Goal: Complete application form: Complete application form

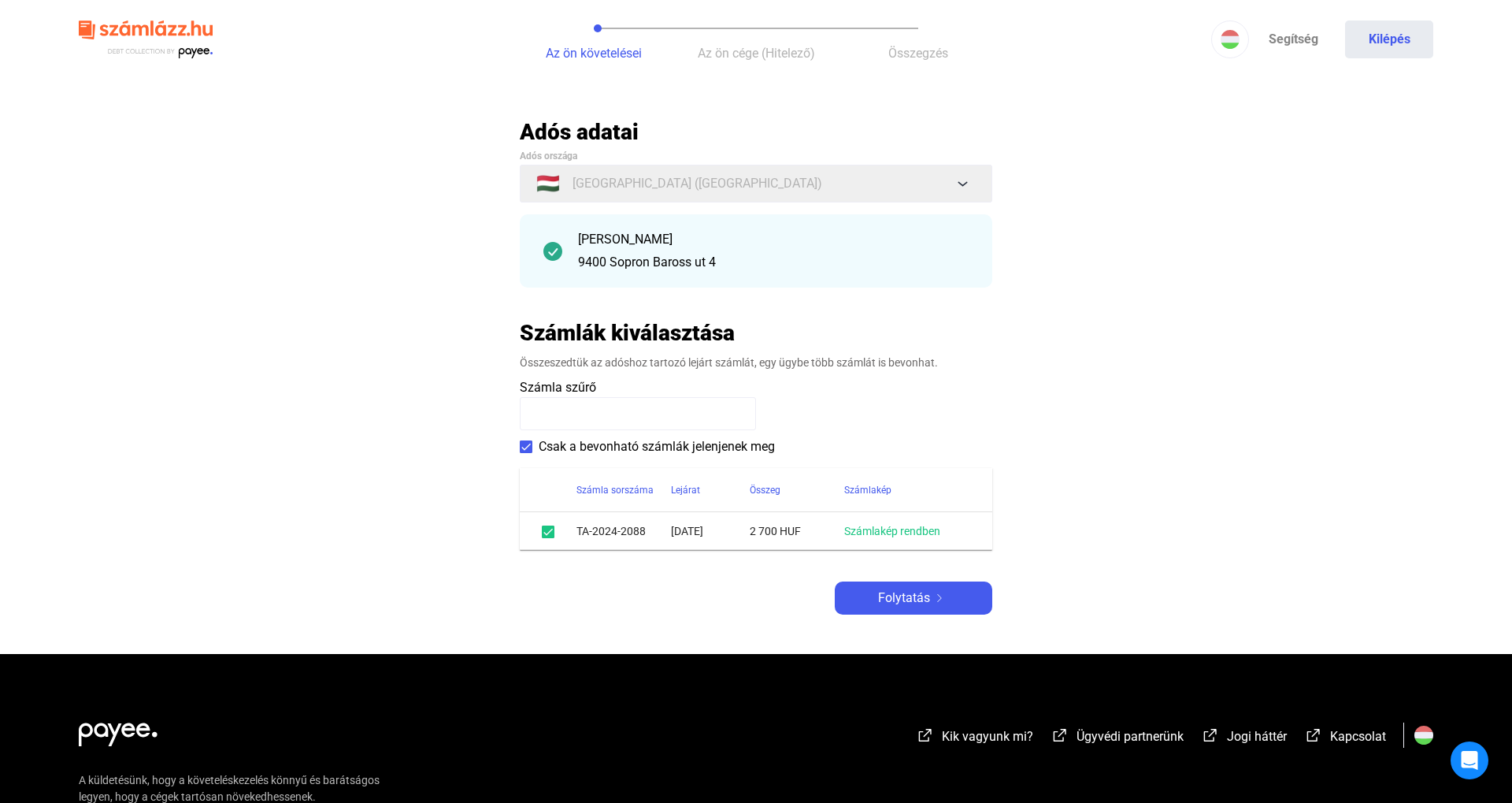
click at [921, 619] on main "Automatikusan mentve Adós adatai Adós országa 🇭🇺 [GEOGRAPHIC_DATA] ([GEOGRAPHIC…" at bounding box center [756, 386] width 1512 height 536
click at [920, 599] on span "Folytatás" at bounding box center [904, 597] width 52 height 19
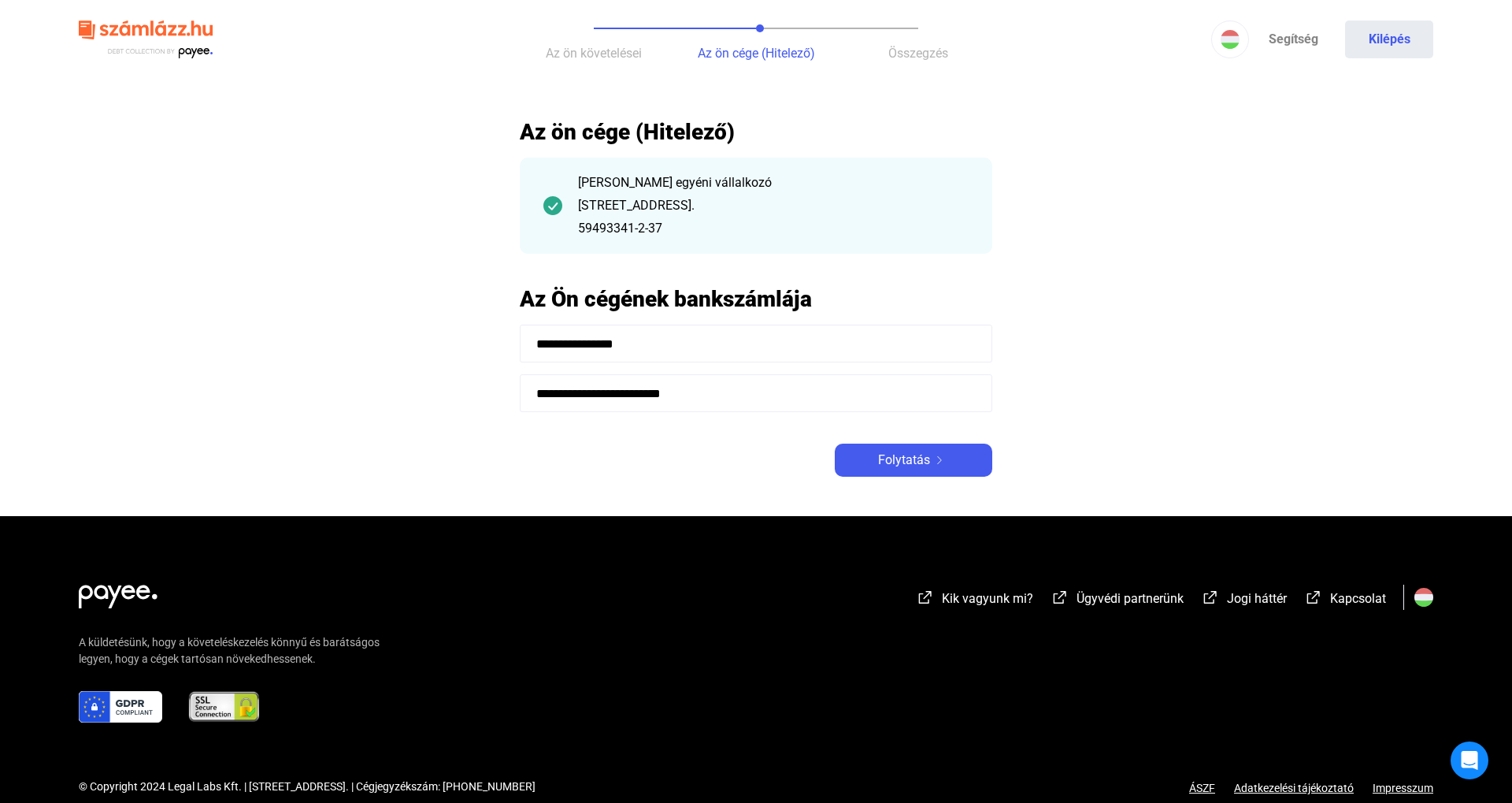
click at [910, 487] on main "**********" at bounding box center [756, 317] width 1512 height 398
click at [914, 472] on button "Folytatás" at bounding box center [914, 460] width 158 height 33
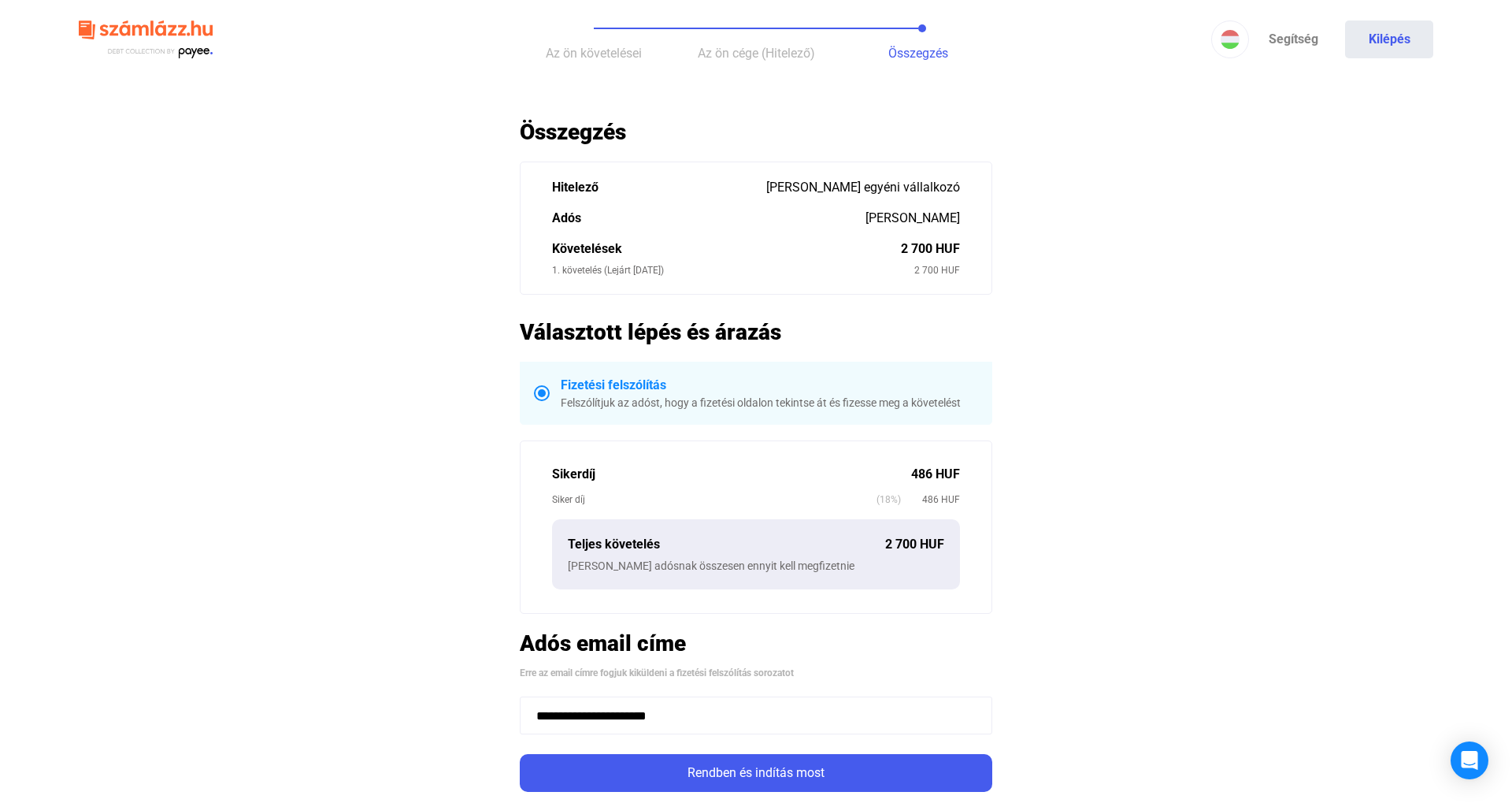
scroll to position [255, 0]
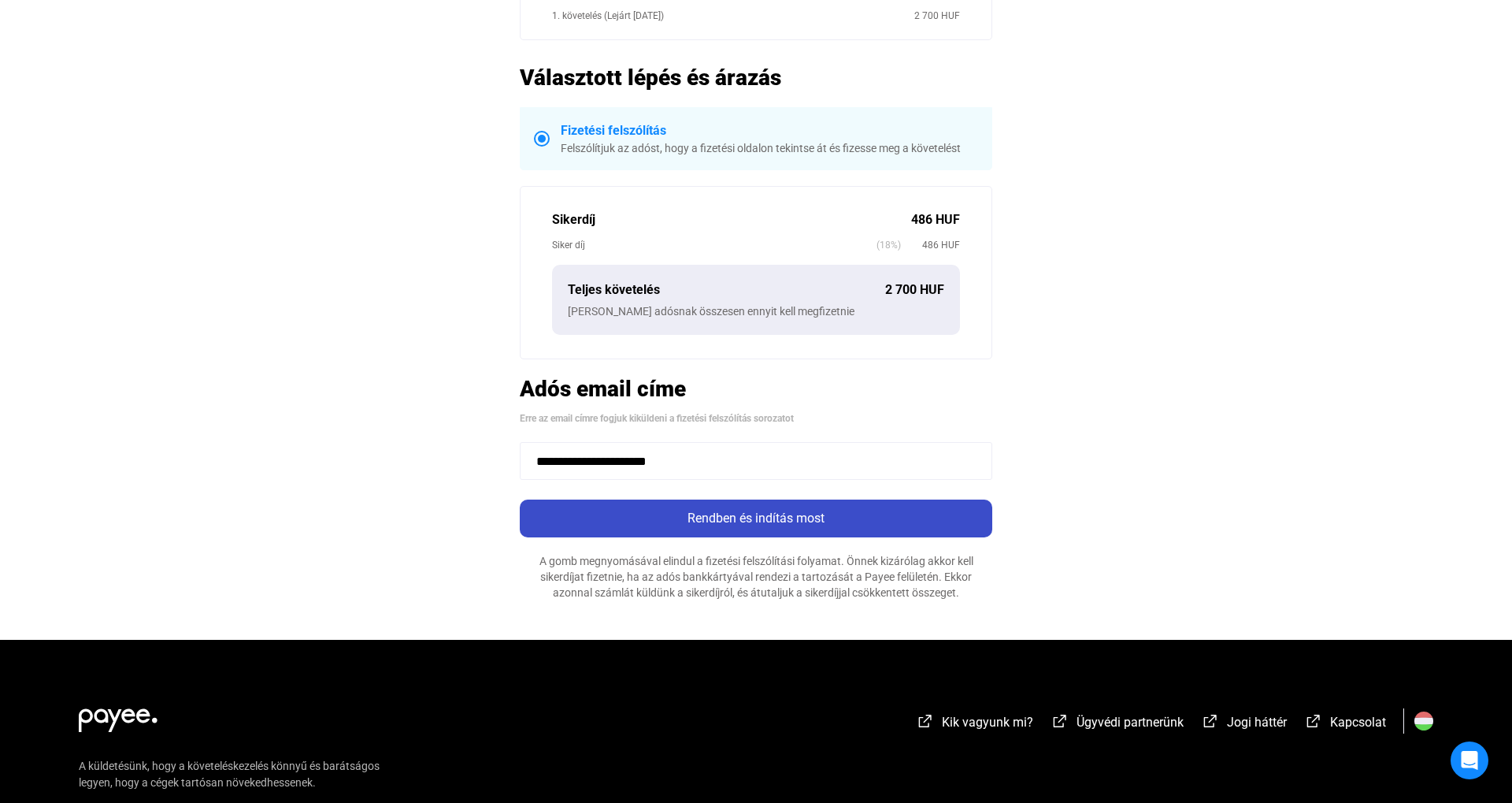
click at [727, 509] on div "Rendben és indítás most" at bounding box center [756, 518] width 463 height 19
